Goal: Task Accomplishment & Management: Manage account settings

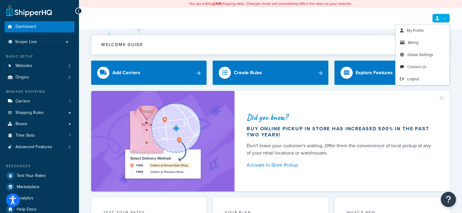
click at [443, 19] on link at bounding box center [441, 18] width 18 height 9
click at [411, 42] on span "Billing" at bounding box center [413, 43] width 10 height 6
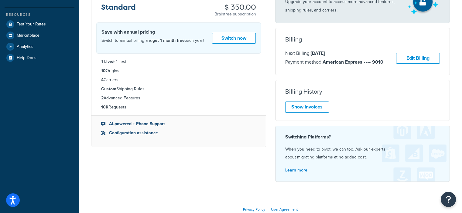
scroll to position [152, 0]
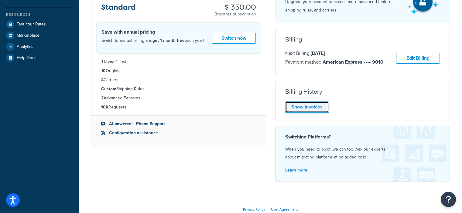
click at [312, 102] on link "Show Invoices" at bounding box center [307, 107] width 44 height 11
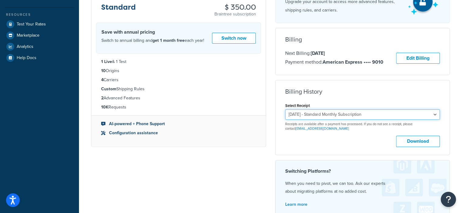
click at [435, 114] on select "[DATE] - Standard Monthly Subscription [DATE] - Standard Monthly Subscription […" at bounding box center [362, 115] width 155 height 10
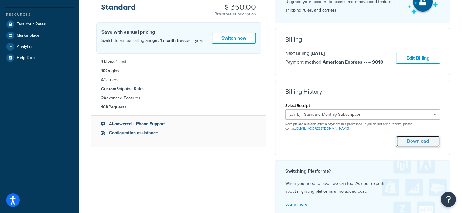
click at [409, 139] on button "Download" at bounding box center [418, 141] width 44 height 11
